Goal: Download file/media

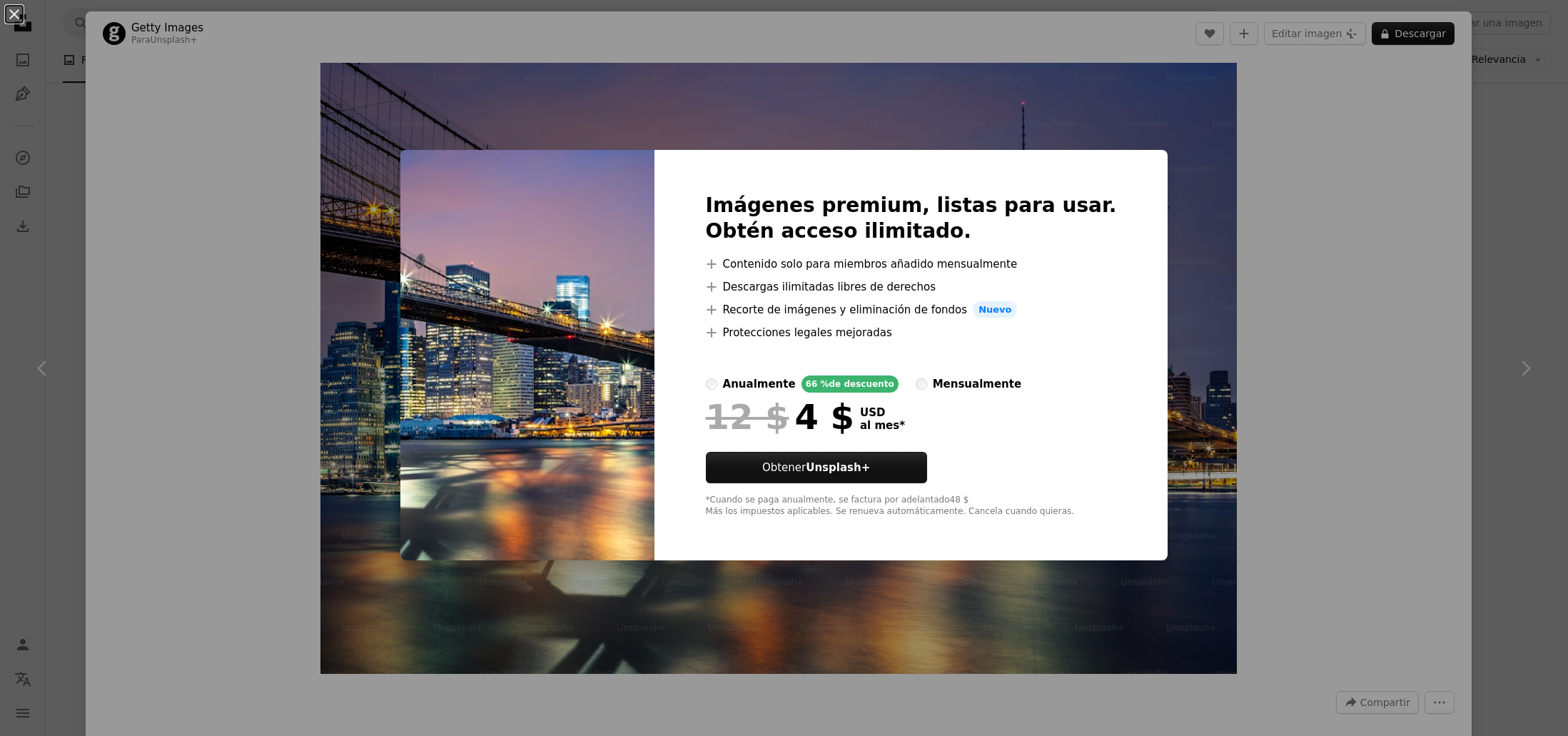
scroll to position [995, 0]
click at [1331, 321] on div "An X shape Imágenes premium, listas para usar. Obtén acceso ilimitado. A plus s…" at bounding box center [784, 368] width 1568 height 736
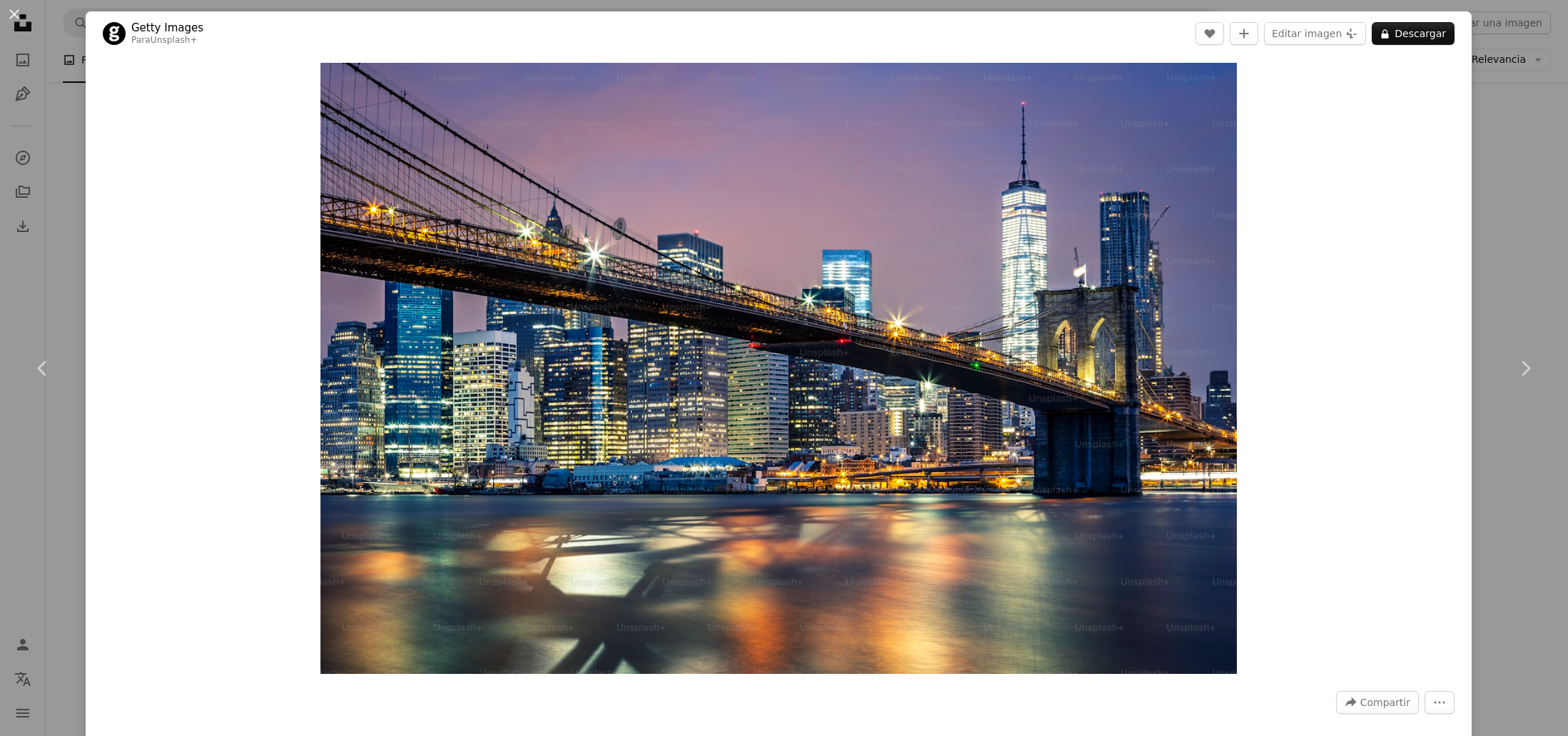
click at [12, 12] on button "An X shape" at bounding box center [14, 14] width 17 height 17
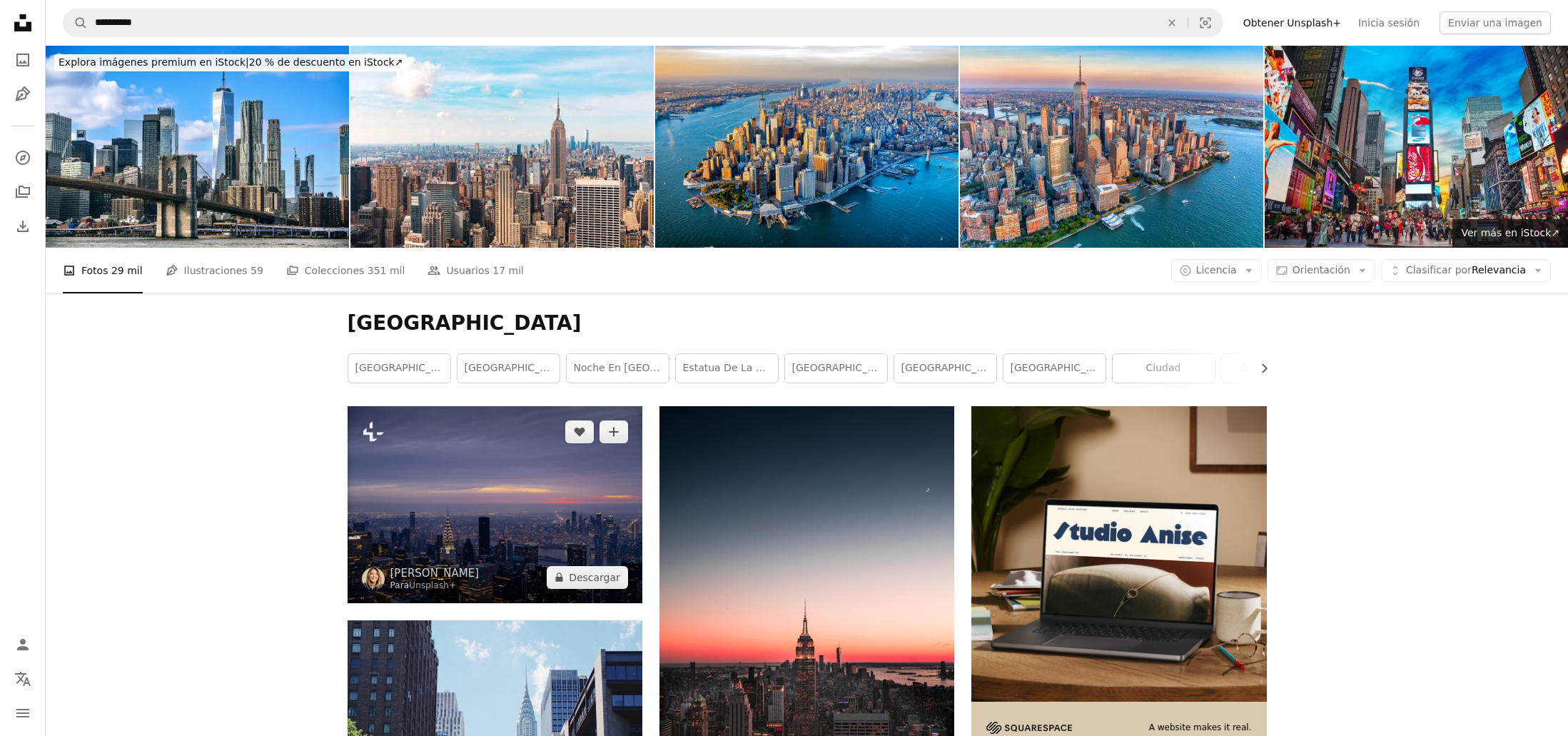
click at [505, 494] on img at bounding box center [495, 504] width 295 height 196
